Goal: Navigation & Orientation: Find specific page/section

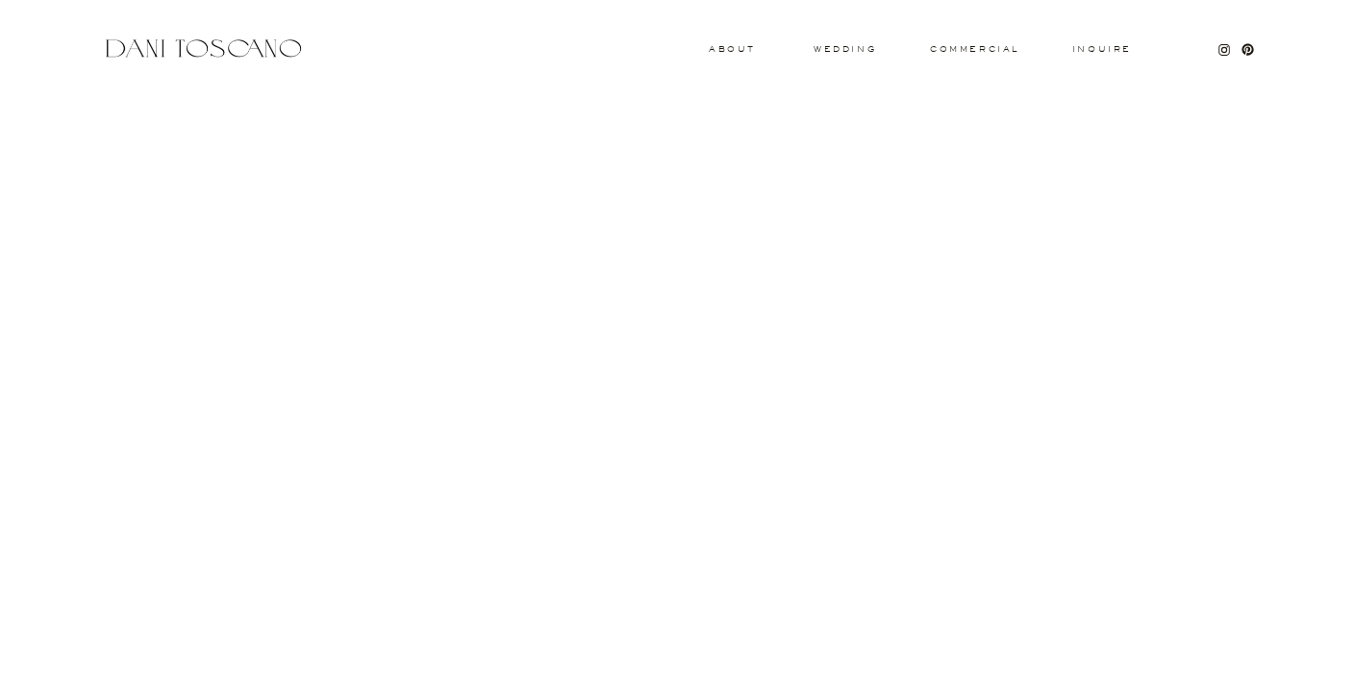
scroll to position [1984, 0]
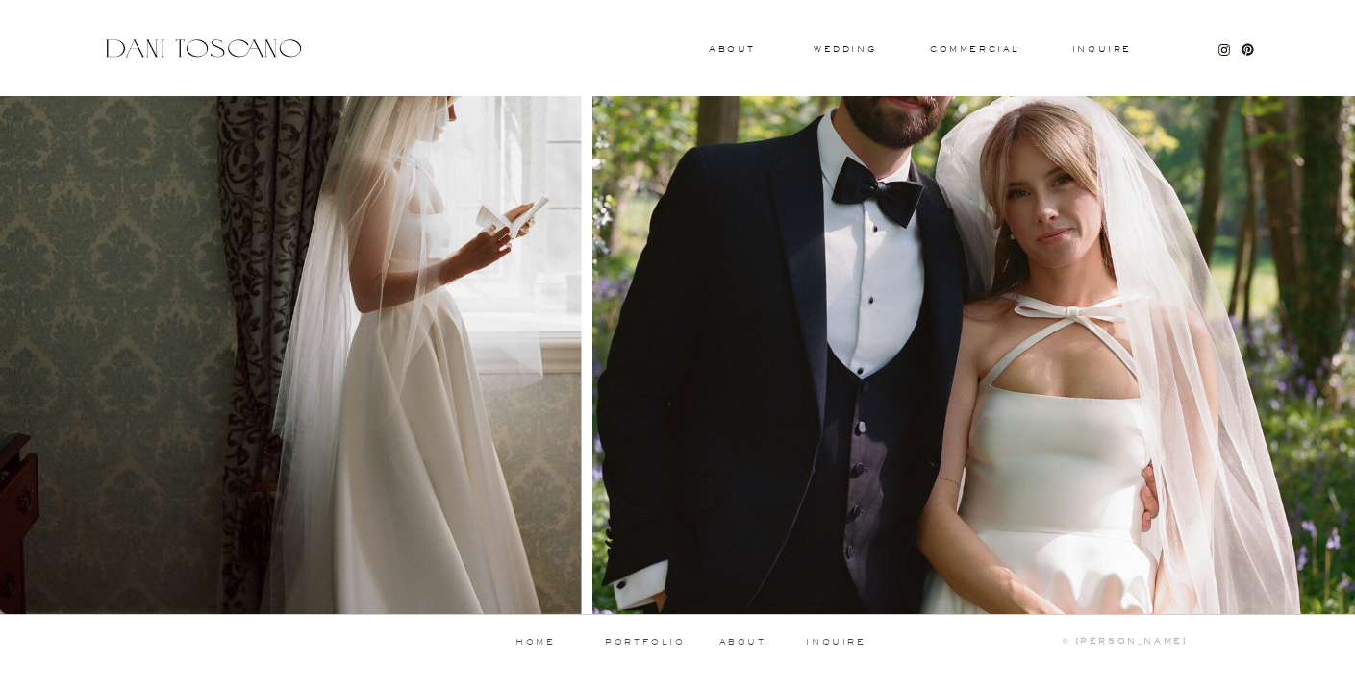
click at [743, 642] on p "about" at bounding box center [745, 642] width 53 height 9
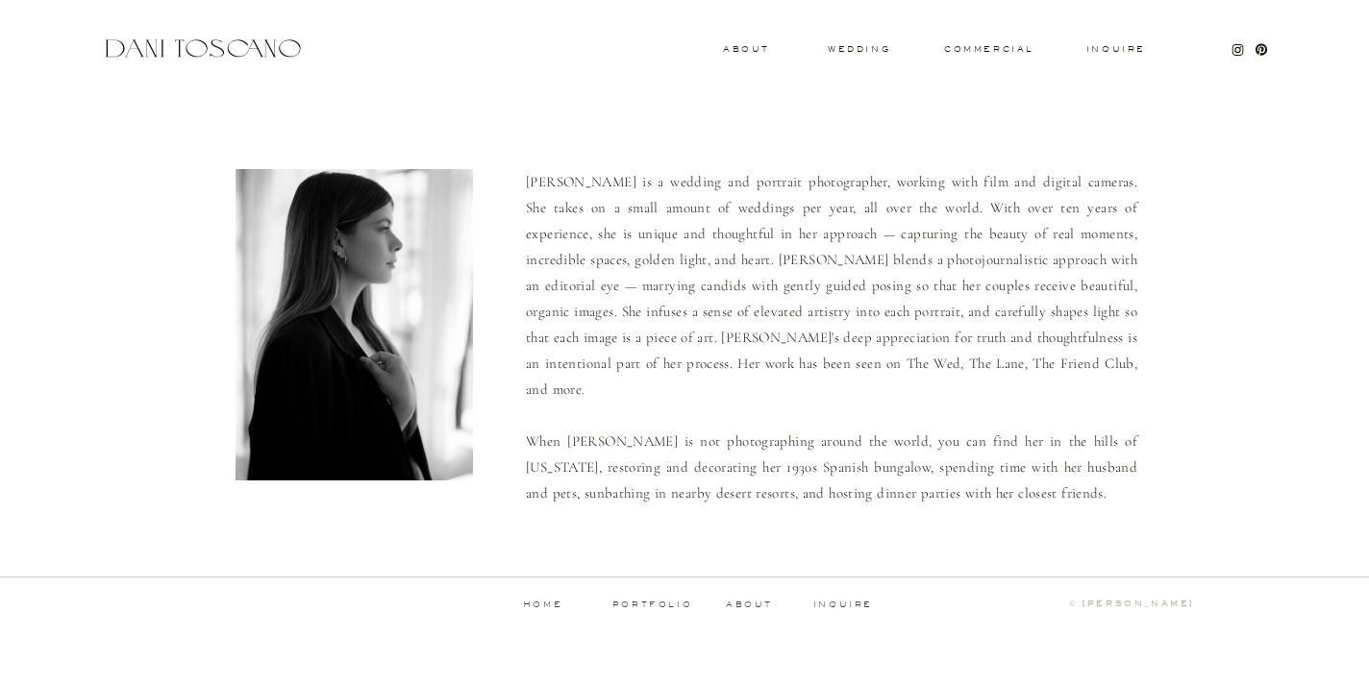
click at [663, 602] on p "portfolio" at bounding box center [652, 605] width 95 height 9
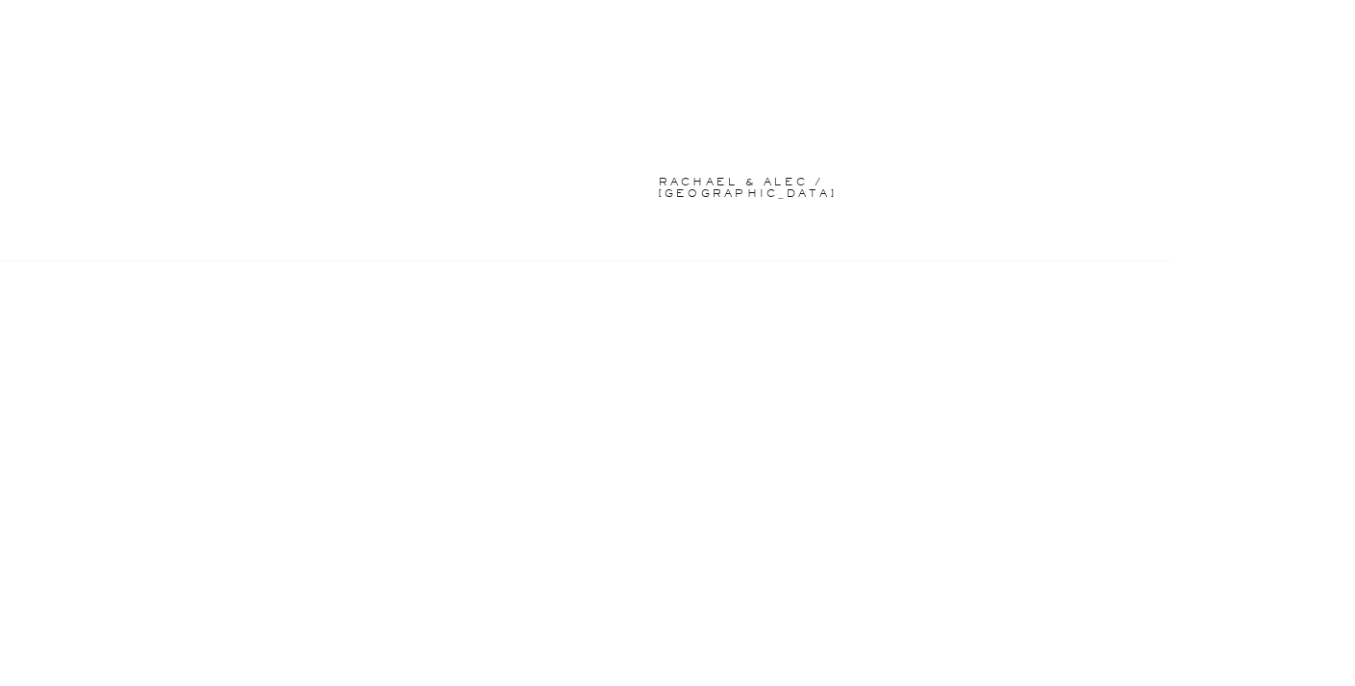
scroll to position [5023, 0]
